Goal: Task Accomplishment & Management: Manage account settings

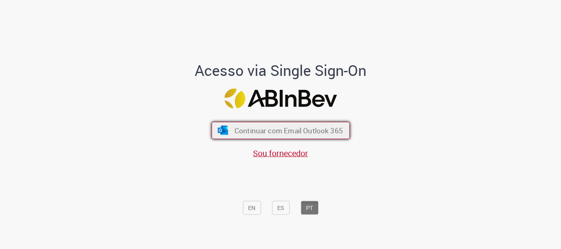
click at [284, 129] on span "Continuar com Email Outlook 365" at bounding box center [288, 130] width 108 height 9
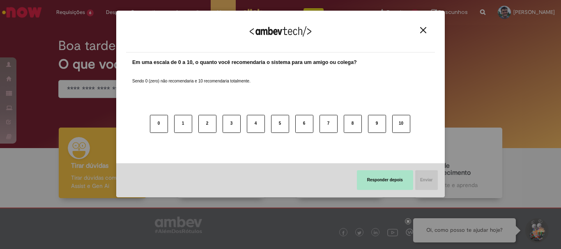
click at [384, 178] on button "Responder depois" at bounding box center [385, 180] width 56 height 20
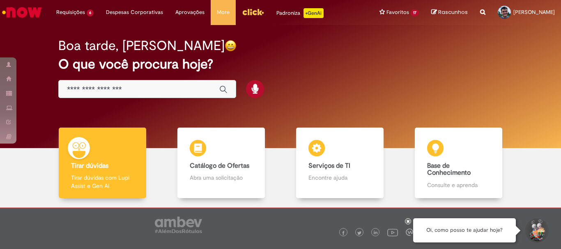
click at [409, 220] on icon at bounding box center [408, 221] width 3 height 4
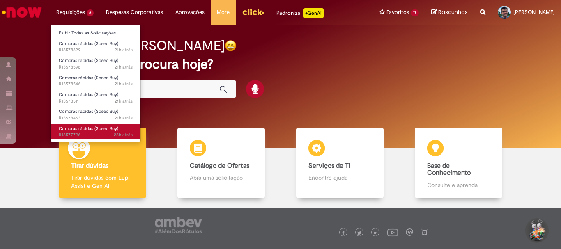
click at [91, 126] on span "Compras rápidas (Speed Buy)" at bounding box center [89, 129] width 60 height 6
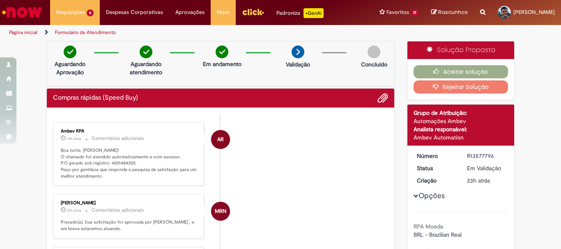
click at [123, 161] on p "Boa noite, [PERSON_NAME]! O chamado foi atendido automaticamente e com sucesso.…" at bounding box center [129, 163] width 137 height 32
copy p "4501484355"
click at [467, 70] on button "Aceitar solução" at bounding box center [461, 71] width 95 height 13
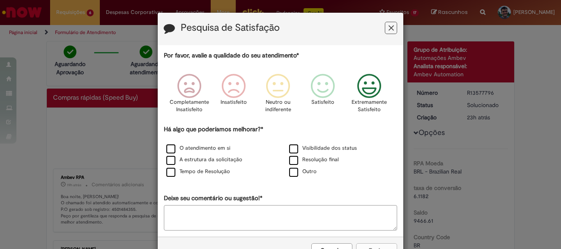
click at [362, 83] on icon "Feedback" at bounding box center [369, 86] width 31 height 25
click at [316, 164] on label "Resolução final" at bounding box center [314, 160] width 50 height 8
click at [296, 174] on label "Outro" at bounding box center [303, 172] width 28 height 8
click at [299, 172] on label "Outro" at bounding box center [303, 172] width 28 height 8
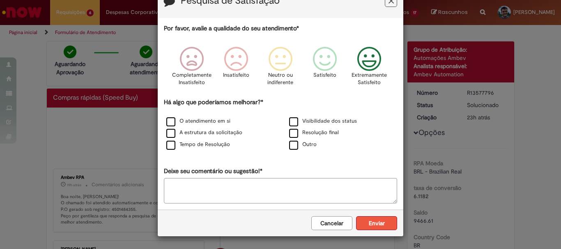
click at [371, 217] on button "Enviar" at bounding box center [376, 223] width 41 height 14
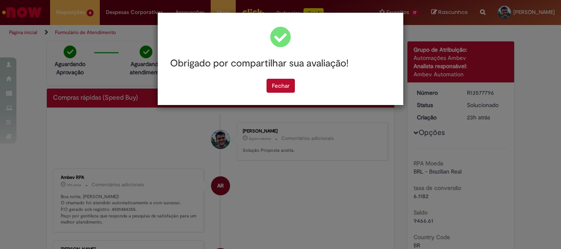
scroll to position [0, 0]
click at [293, 88] on button "Fechar" at bounding box center [281, 86] width 28 height 14
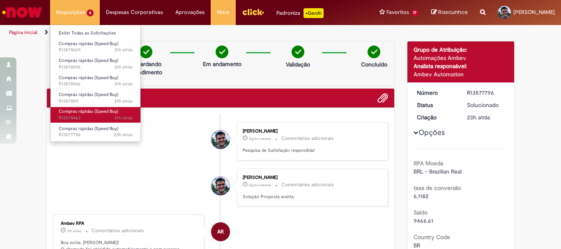
click at [100, 115] on span "21h atrás 21 horas atrás R13578463" at bounding box center [96, 118] width 74 height 7
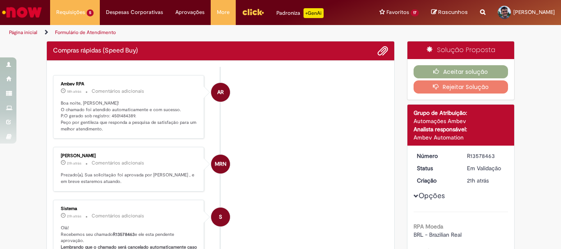
click at [121, 115] on p "Boa noite, [PERSON_NAME]! O chamado foi atendido automaticamente e com sucesso.…" at bounding box center [129, 116] width 137 height 32
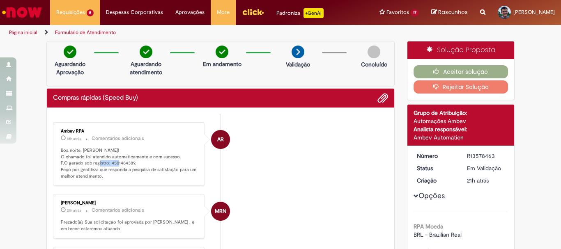
copy p "4501484389"
click at [483, 68] on button "Aceitar solução" at bounding box center [461, 71] width 95 height 13
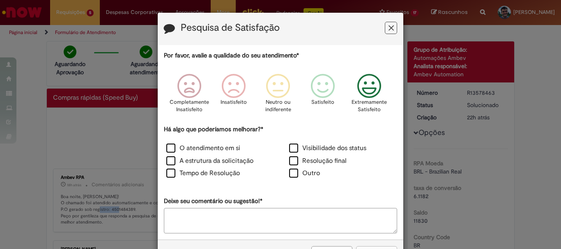
click at [369, 98] on icon "Feedback" at bounding box center [369, 86] width 31 height 25
click at [322, 159] on label "Resolução final" at bounding box center [317, 160] width 57 height 9
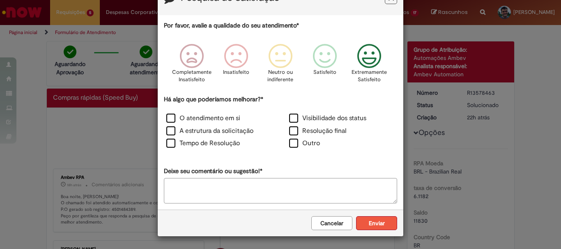
click at [390, 228] on button "Enviar" at bounding box center [376, 223] width 41 height 14
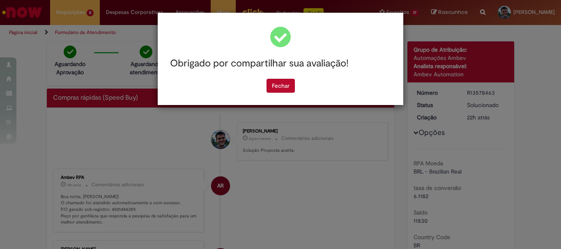
scroll to position [0, 0]
click at [290, 82] on button "Fechar" at bounding box center [281, 86] width 28 height 14
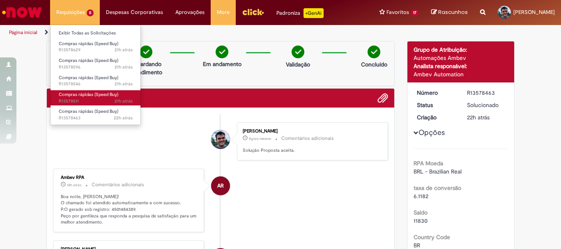
click at [95, 100] on span "21h atrás 21 horas atrás R13578511" at bounding box center [96, 101] width 74 height 7
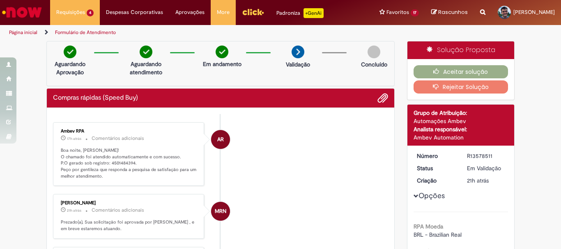
click at [120, 163] on p "Boa noite, [PERSON_NAME]! O chamado foi atendido automaticamente e com sucesso.…" at bounding box center [129, 163] width 137 height 32
copy p "4501484394"
click at [449, 60] on div "Aceitar solução Rejeitar Solução" at bounding box center [460, 79] width 107 height 41
click at [448, 66] on button "Aceitar solução" at bounding box center [461, 71] width 95 height 13
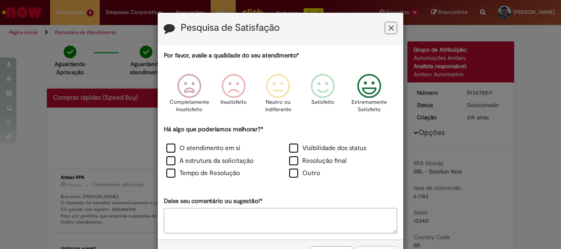
click at [370, 91] on icon "Feedback" at bounding box center [369, 86] width 31 height 25
click at [322, 165] on label "Resolução final" at bounding box center [317, 160] width 57 height 9
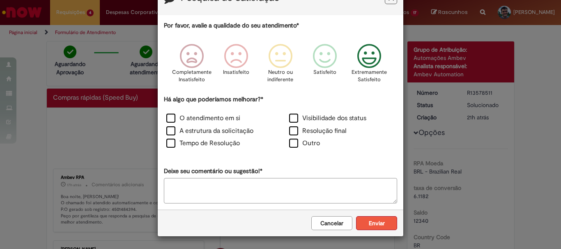
click at [382, 219] on button "Enviar" at bounding box center [376, 223] width 41 height 14
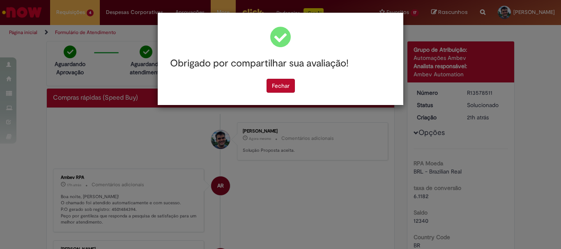
scroll to position [0, 0]
click at [284, 86] on button "Fechar" at bounding box center [281, 86] width 28 height 14
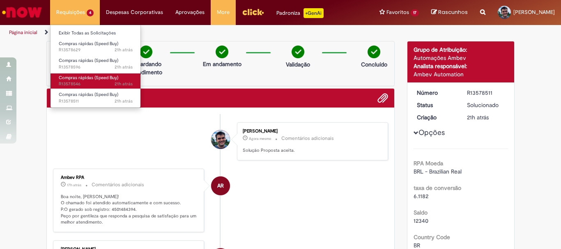
click at [101, 82] on span "21h atrás 21 horas atrás R13578546" at bounding box center [96, 84] width 74 height 7
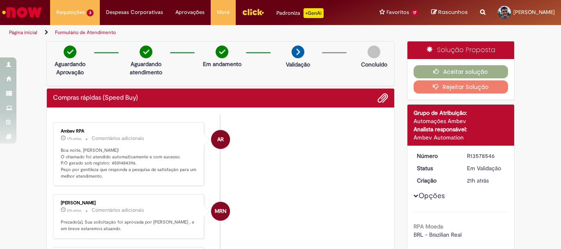
click at [126, 163] on p "Boa noite, [PERSON_NAME]! O chamado foi atendido automaticamente e com sucesso.…" at bounding box center [129, 163] width 137 height 32
copy p "4501484396"
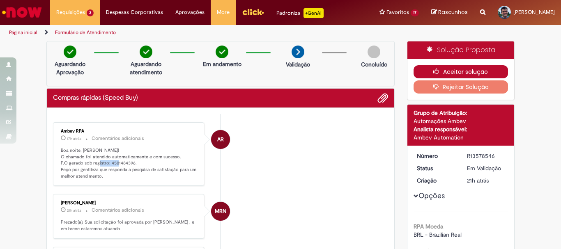
click at [488, 71] on button "Aceitar solução" at bounding box center [461, 71] width 95 height 13
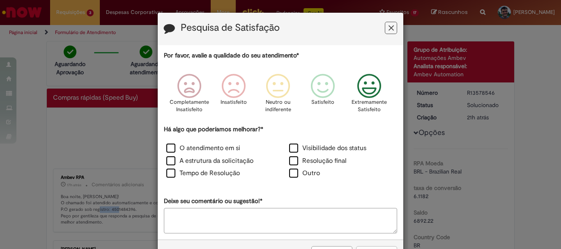
click at [369, 95] on icon "Feedback" at bounding box center [369, 86] width 31 height 25
click at [316, 166] on label "Resolução final" at bounding box center [317, 160] width 57 height 9
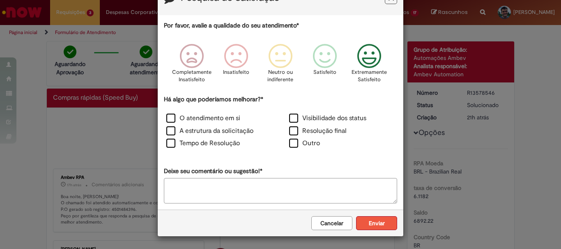
click at [381, 218] on button "Enviar" at bounding box center [376, 223] width 41 height 14
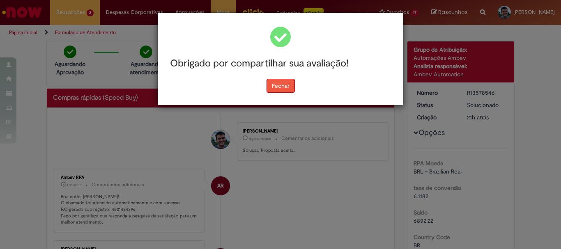
click at [276, 83] on button "Fechar" at bounding box center [281, 86] width 28 height 14
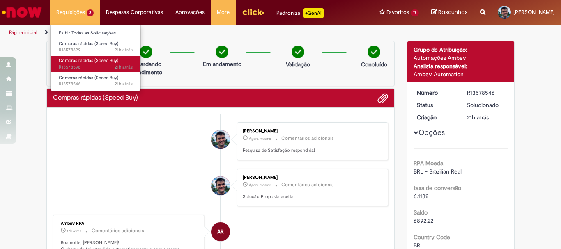
click at [96, 62] on span "Compras rápidas (Speed Buy)" at bounding box center [89, 60] width 60 height 6
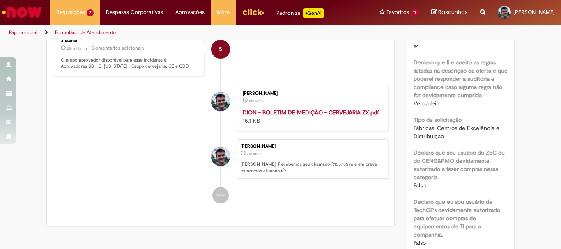
scroll to position [41, 0]
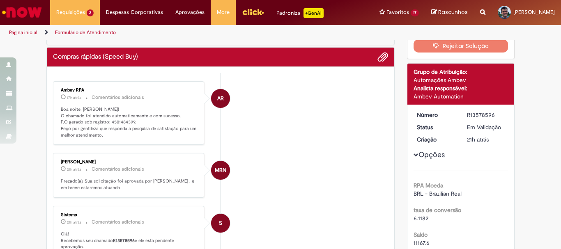
click at [119, 122] on p "Boa noite, [PERSON_NAME]! O chamado foi atendido automaticamente e com sucesso.…" at bounding box center [129, 122] width 137 height 32
copy p "4501484399"
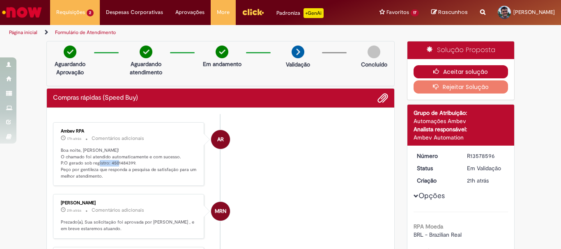
click at [474, 73] on button "Aceitar solução" at bounding box center [461, 71] width 95 height 13
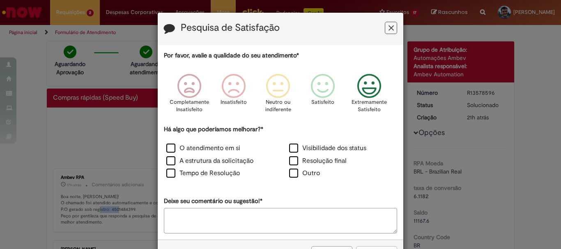
click at [365, 92] on icon "Feedback" at bounding box center [369, 86] width 31 height 25
click at [320, 158] on label "Resolução final" at bounding box center [317, 160] width 57 height 9
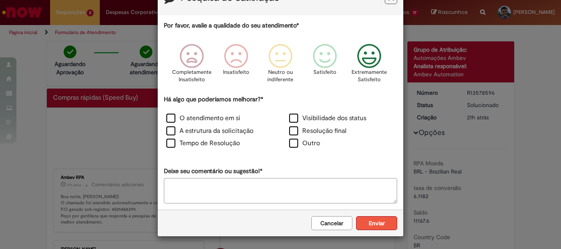
click at [374, 221] on button "Enviar" at bounding box center [376, 223] width 41 height 14
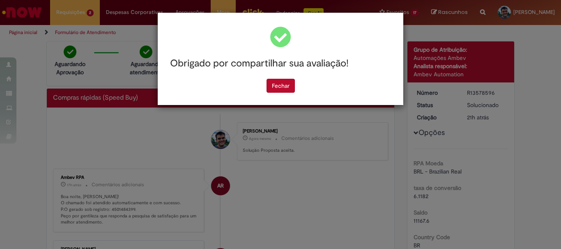
scroll to position [0, 0]
click at [283, 87] on button "Fechar" at bounding box center [281, 86] width 28 height 14
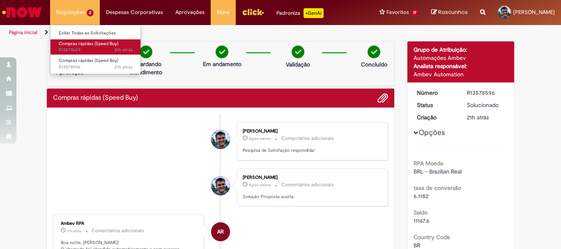
click at [103, 52] on span "21h atrás 21 horas atrás R13578629" at bounding box center [96, 50] width 74 height 7
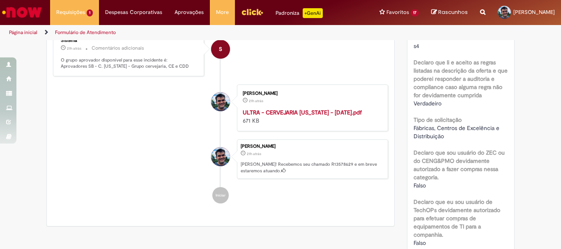
scroll to position [82, 0]
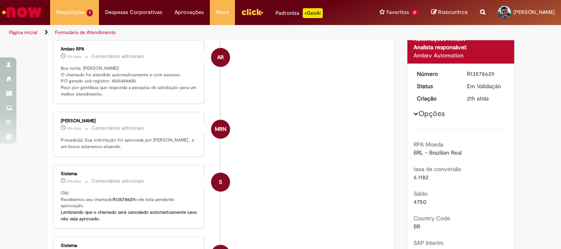
click at [128, 79] on p "Boa noite, [PERSON_NAME]! O chamado foi atendido automaticamente e com sucesso.…" at bounding box center [129, 81] width 137 height 32
copy p "4501484400"
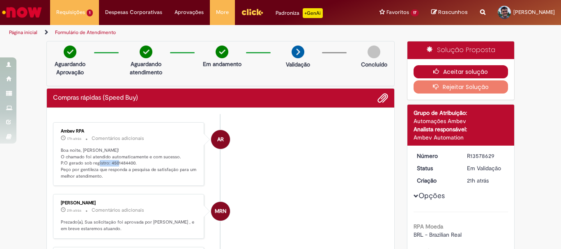
click at [453, 71] on button "Aceitar solução" at bounding box center [461, 71] width 95 height 13
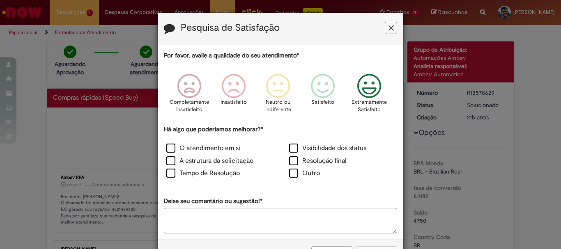
click at [372, 90] on icon "Feedback" at bounding box center [369, 86] width 31 height 25
click at [329, 162] on label "Resolução final" at bounding box center [317, 160] width 57 height 9
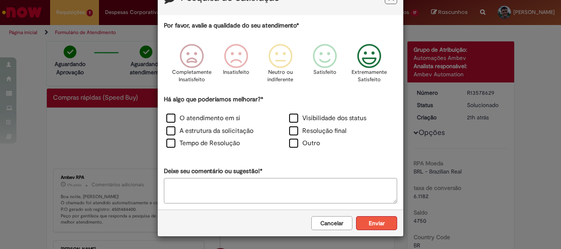
click at [370, 227] on button "Enviar" at bounding box center [376, 223] width 41 height 14
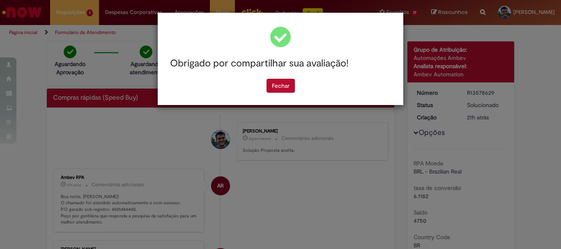
scroll to position [0, 0]
click at [284, 85] on button "Fechar" at bounding box center [281, 86] width 28 height 14
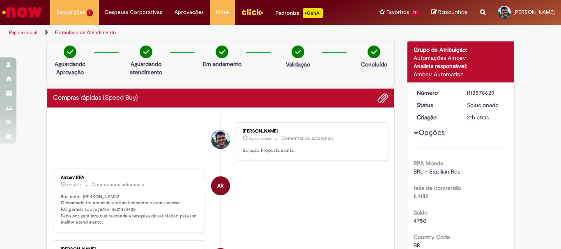
click at [35, 17] on img "Ir para a Homepage" at bounding box center [22, 12] width 42 height 16
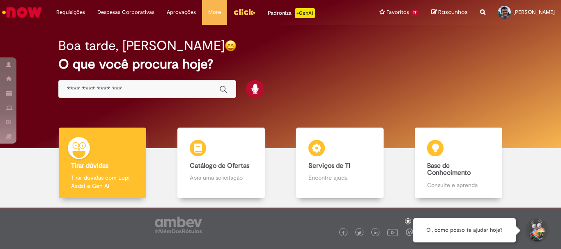
click at [247, 11] on img "Menu Cabeçalho" at bounding box center [244, 12] width 22 height 12
